Goal: Task Accomplishment & Management: Manage account settings

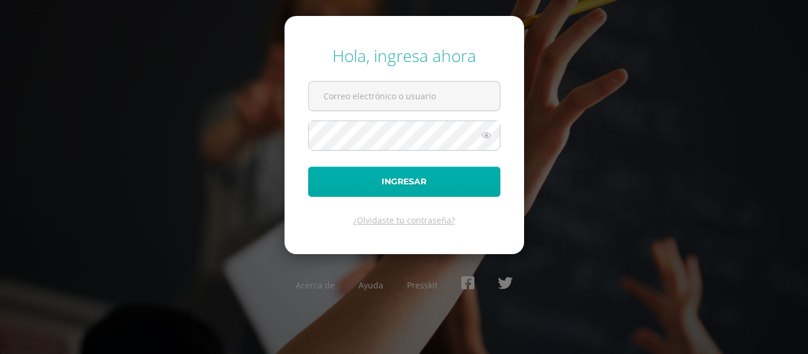
type input "2021212@laestrella.edu.gt"
click at [414, 182] on button "Ingresar" at bounding box center [404, 182] width 192 height 30
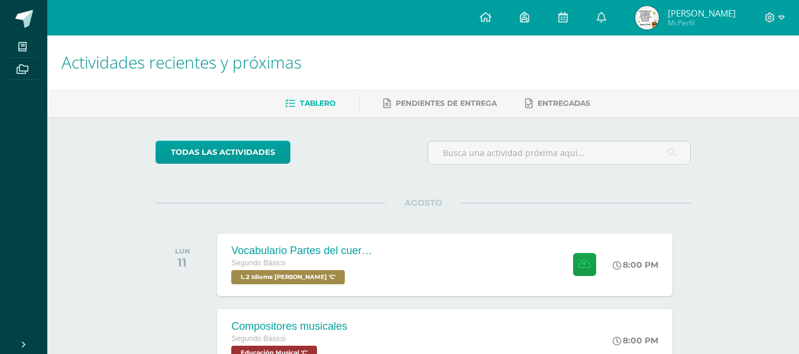
click at [365, 149] on div "todas las Actividades" at bounding box center [264, 158] width 227 height 34
click at [355, 249] on div "Vocabulario Partes del cuerpo" at bounding box center [300, 251] width 143 height 12
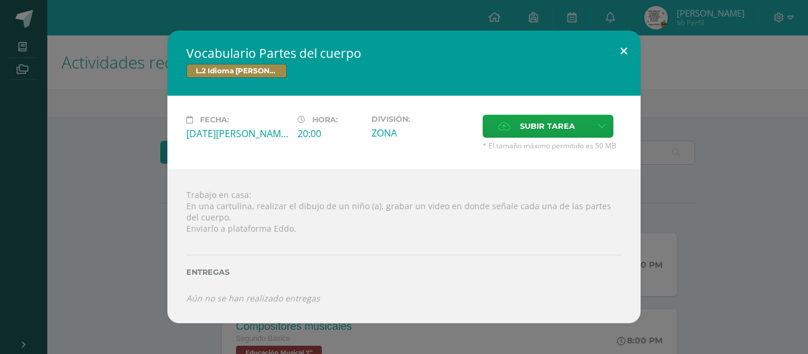
click at [624, 52] on button at bounding box center [624, 51] width 34 height 40
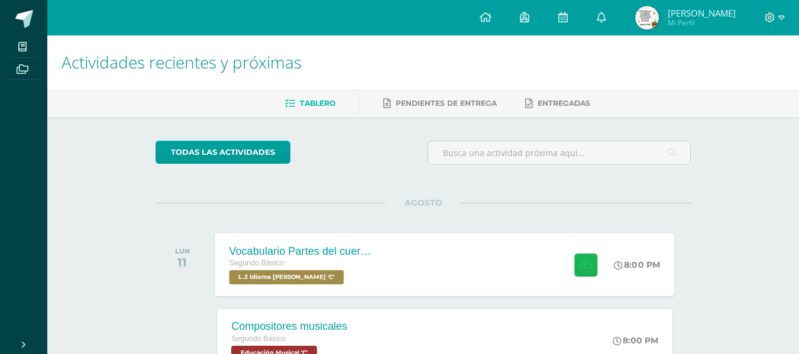
click at [582, 260] on icon at bounding box center [585, 265] width 12 height 10
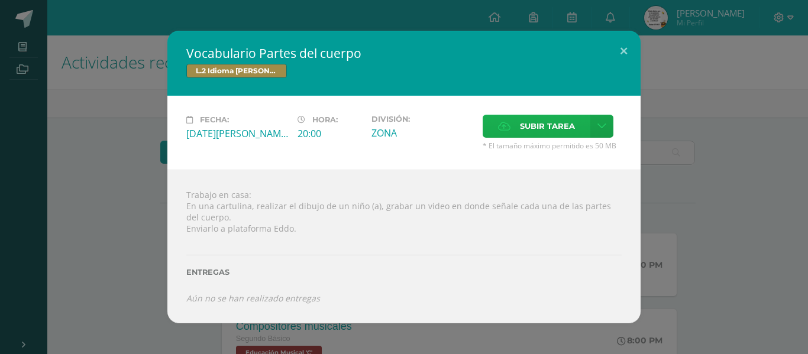
click at [542, 124] on span "Subir tarea" at bounding box center [547, 126] width 55 height 22
click at [0, 0] on input "Subir tarea" at bounding box center [0, 0] width 0 height 0
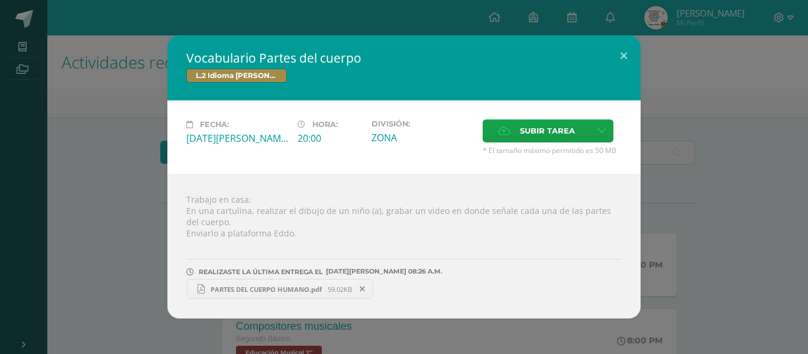
click at [318, 289] on span "PARTES DEL CUERPO HUMANO.pdf" at bounding box center [266, 289] width 123 height 9
click at [628, 59] on button at bounding box center [624, 55] width 34 height 40
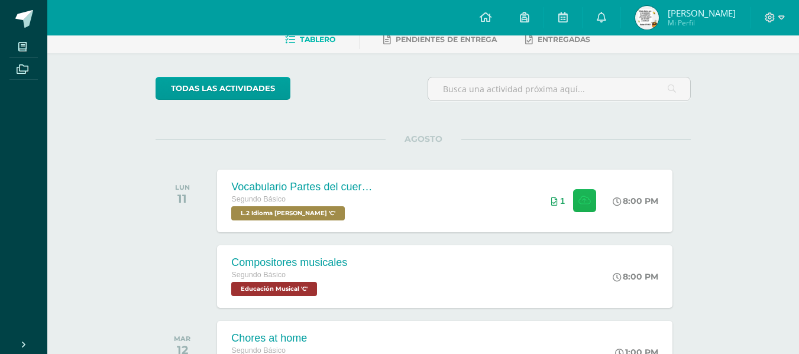
scroll to position [118, 0]
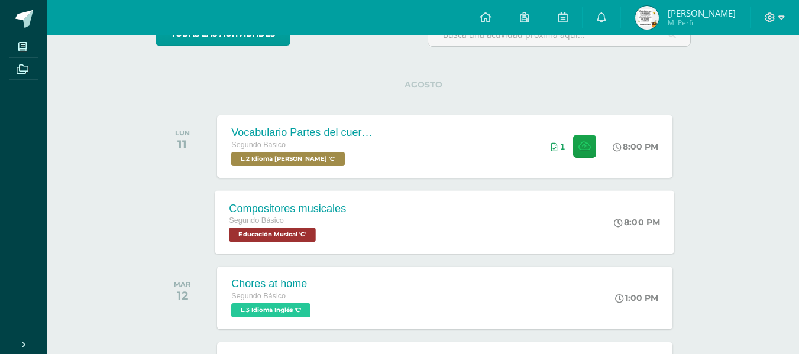
click at [332, 214] on div "Compositores musicales" at bounding box center [287, 208] width 117 height 12
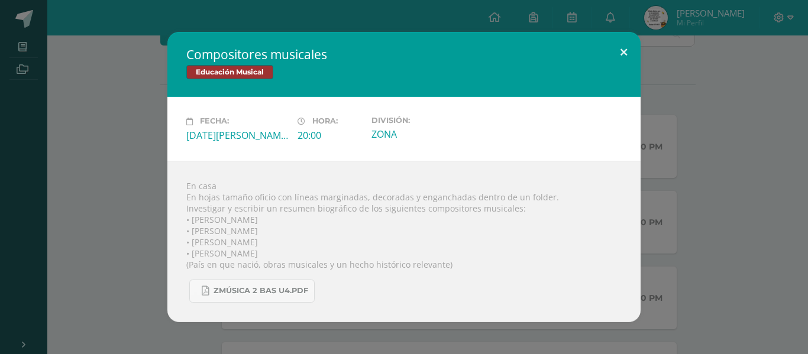
click at [624, 55] on button at bounding box center [624, 52] width 34 height 40
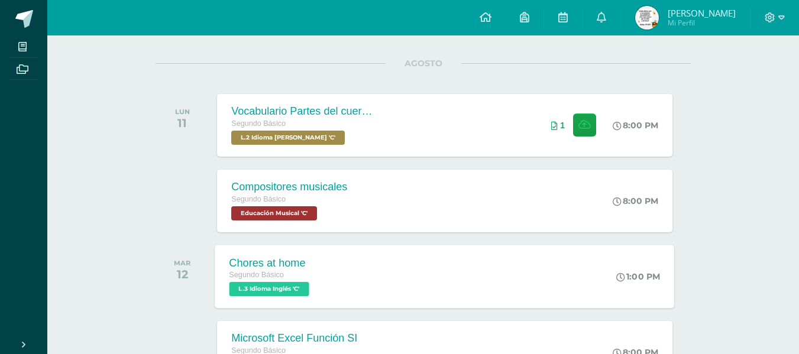
scroll to position [177, 0]
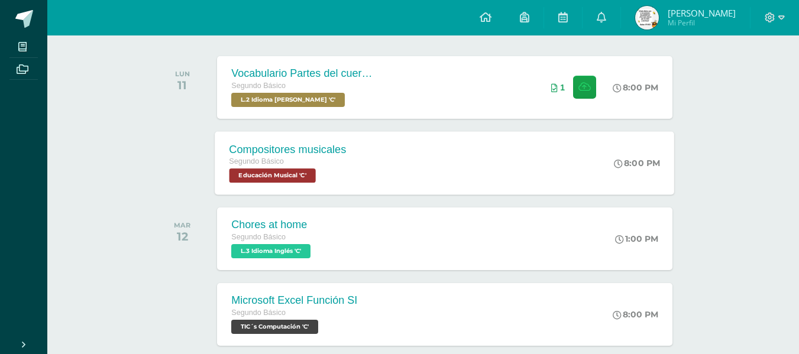
click at [297, 145] on div "Compositores musicales" at bounding box center [287, 149] width 117 height 12
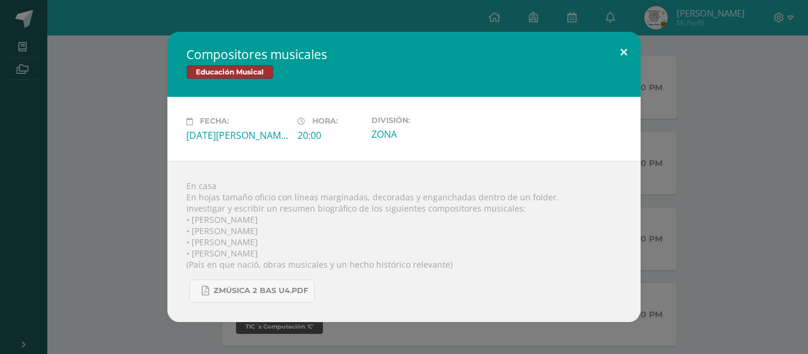
click at [625, 53] on button at bounding box center [624, 52] width 34 height 40
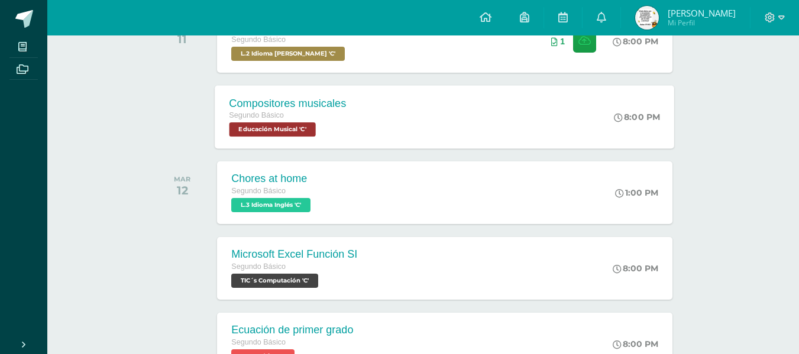
scroll to position [236, 0]
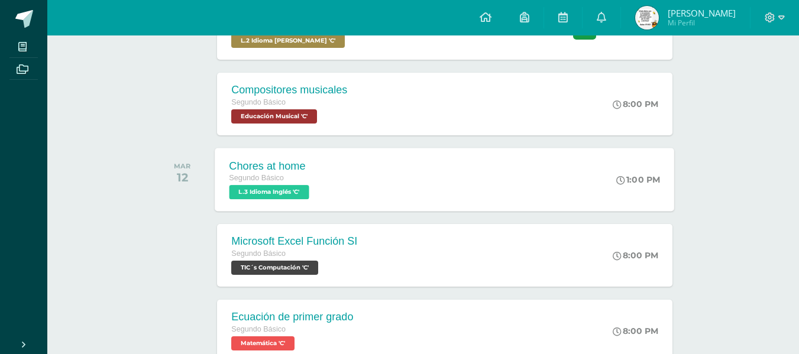
click at [265, 168] on div "Chores at home" at bounding box center [270, 166] width 83 height 12
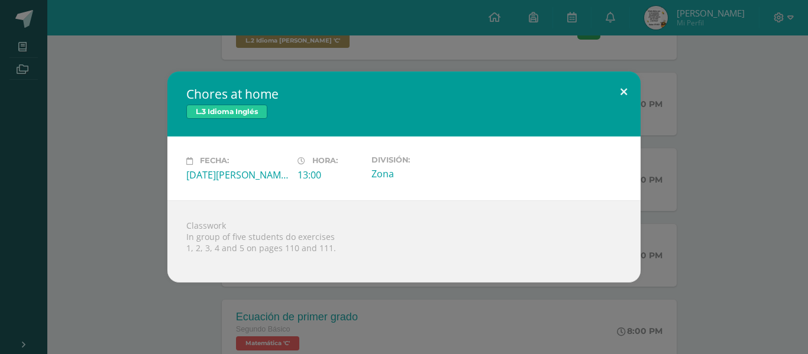
click at [628, 94] on button at bounding box center [624, 92] width 34 height 40
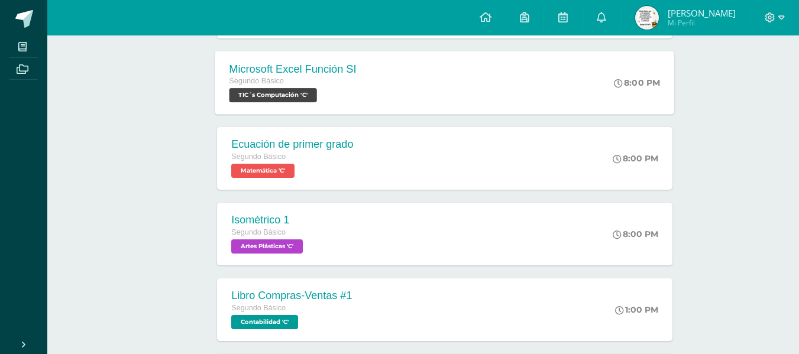
scroll to position [414, 0]
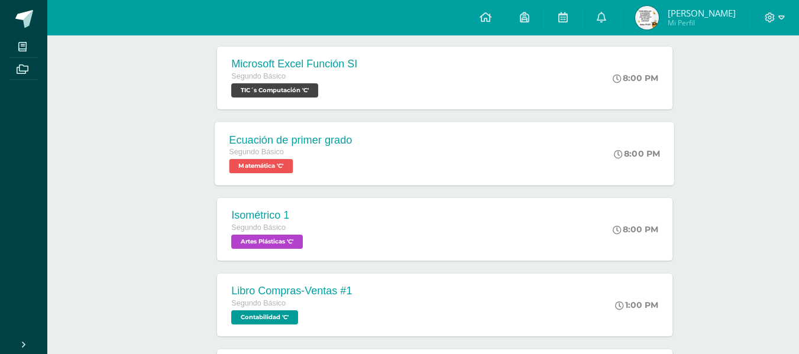
click at [308, 139] on div "Ecuación de primer grado" at bounding box center [290, 140] width 123 height 12
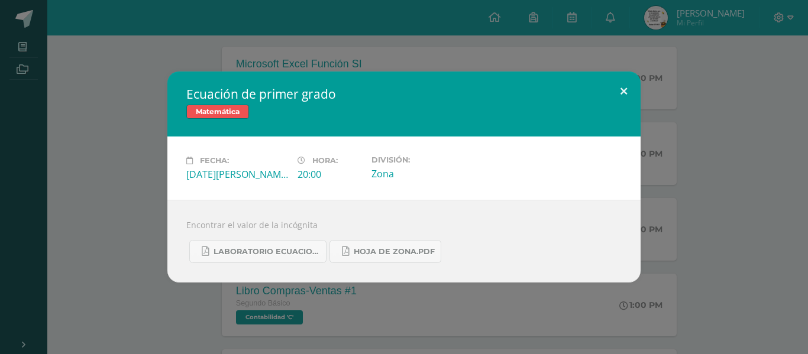
click at [624, 89] on button at bounding box center [624, 92] width 34 height 40
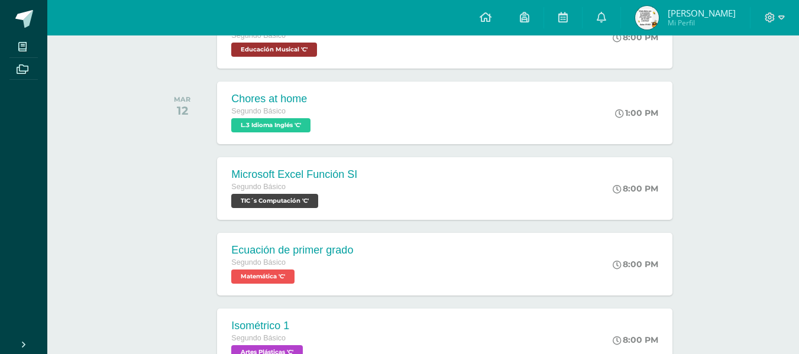
scroll to position [309, 0]
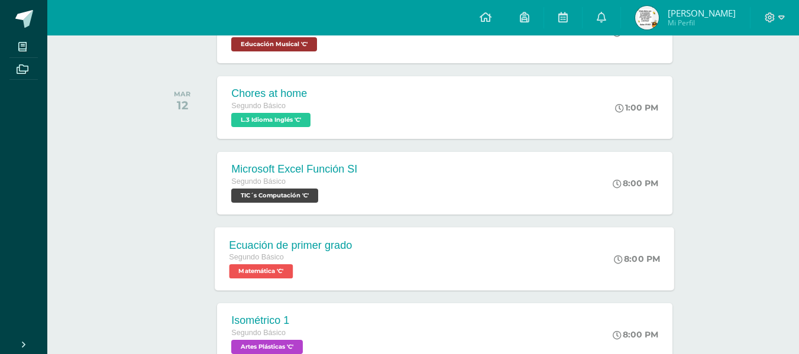
click at [315, 246] on div "Ecuación de primer grado" at bounding box center [290, 245] width 123 height 12
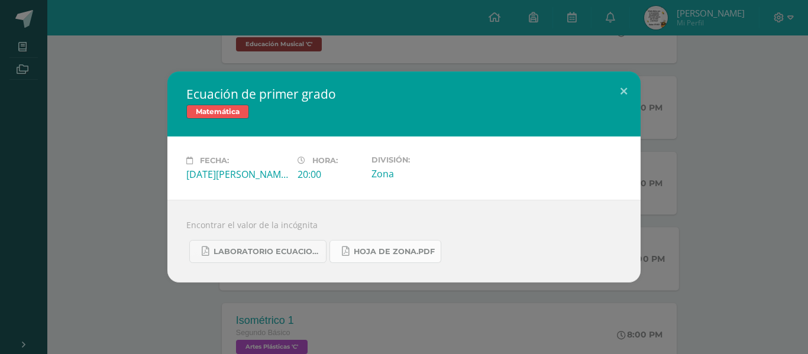
click at [411, 257] on link "Hoja de zona.pdf" at bounding box center [385, 251] width 112 height 23
click at [301, 253] on span "Laboratorio ecuaciones.pdf" at bounding box center [266, 251] width 106 height 9
click at [628, 86] on button at bounding box center [624, 92] width 34 height 40
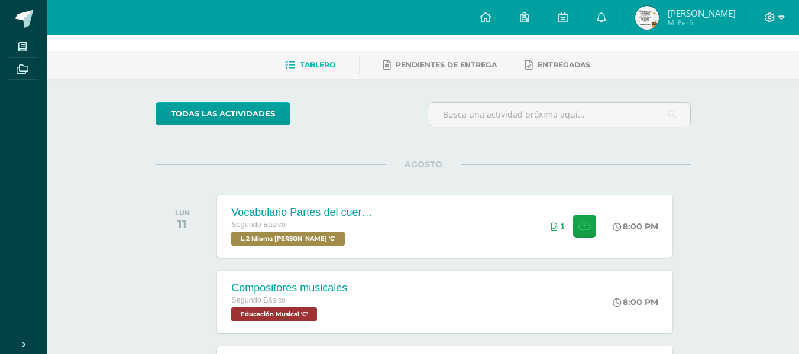
scroll to position [59, 0]
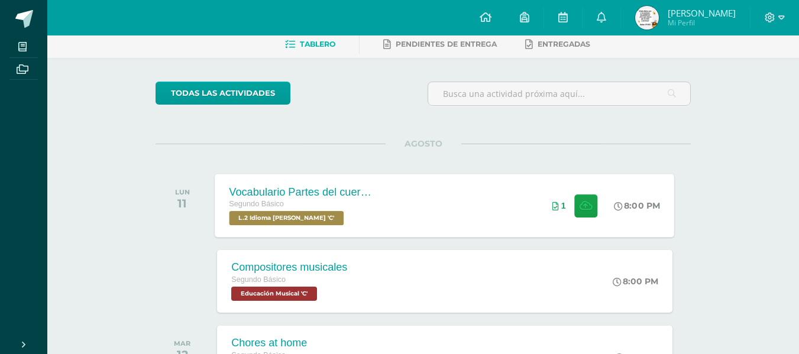
click at [336, 190] on div "Vocabulario Partes del cuerpo" at bounding box center [300, 192] width 143 height 12
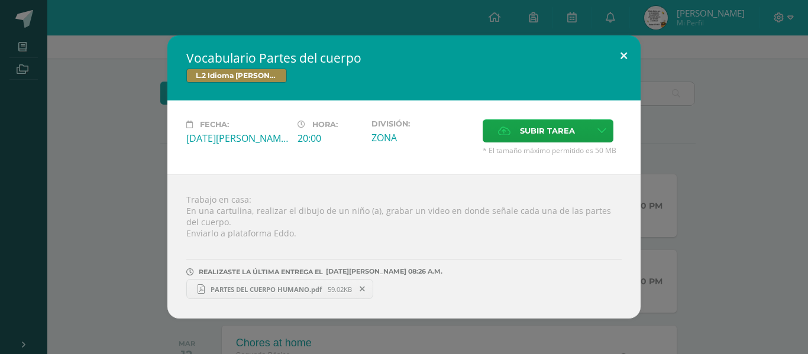
click at [628, 57] on button at bounding box center [624, 55] width 34 height 40
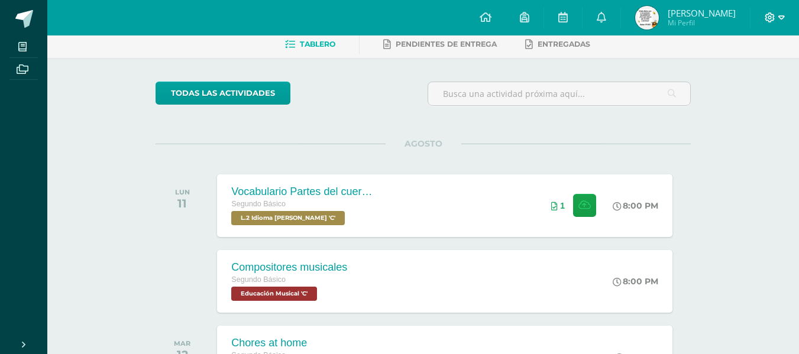
click at [782, 20] on icon at bounding box center [781, 17] width 7 height 11
click at [751, 81] on span "Cerrar sesión" at bounding box center [743, 80] width 53 height 11
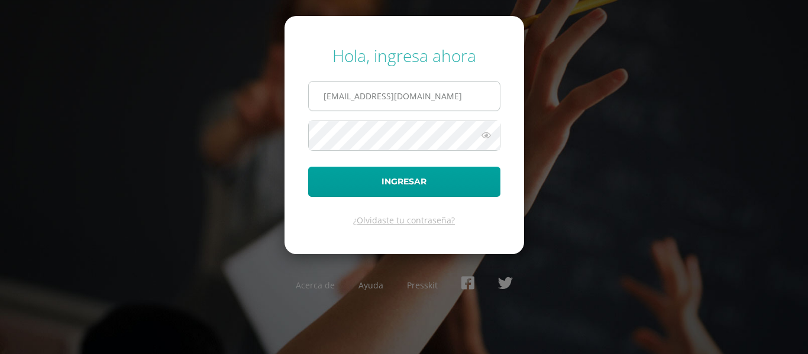
click at [479, 100] on input "2021212@laestrella.edu.gt" at bounding box center [404, 96] width 191 height 29
type input "480@laestrella.edu.gt"
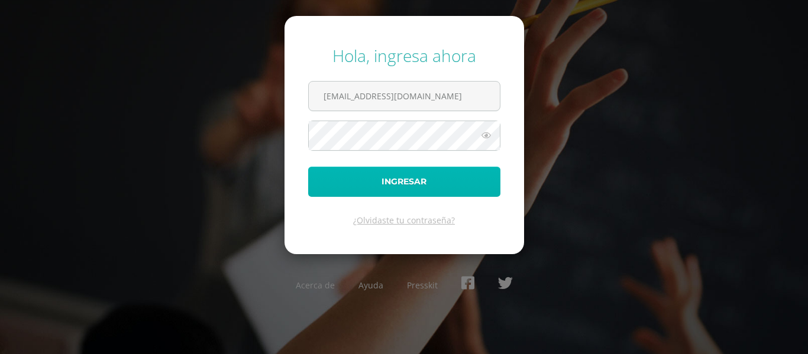
click at [428, 183] on button "Ingresar" at bounding box center [404, 182] width 192 height 30
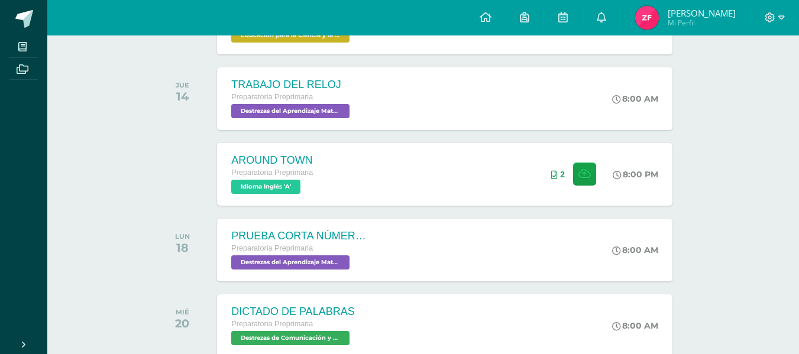
scroll to position [414, 0]
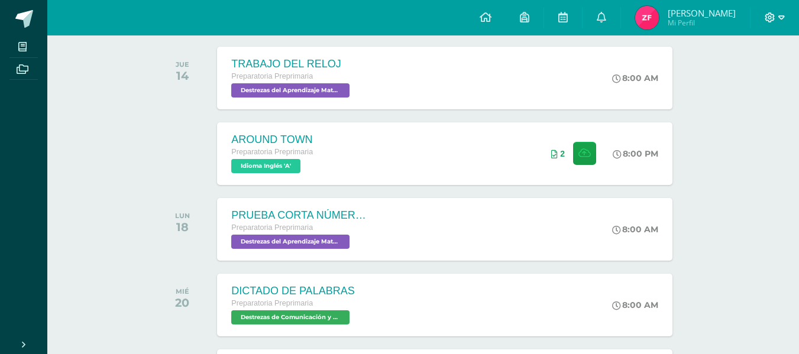
click at [780, 17] on icon at bounding box center [781, 17] width 7 height 11
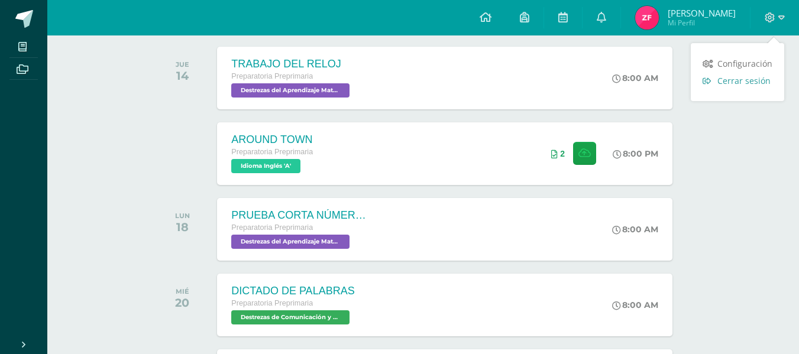
click at [749, 84] on span "Cerrar sesión" at bounding box center [743, 80] width 53 height 11
